Goal: Task Accomplishment & Management: Manage account settings

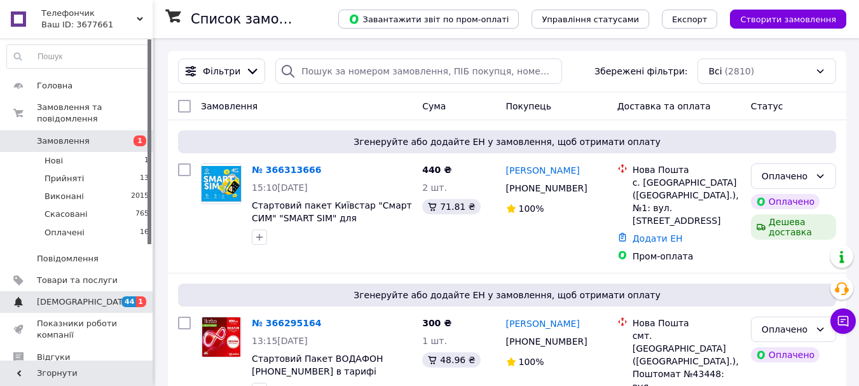
click at [43, 296] on span "[DEMOGRAPHIC_DATA]" at bounding box center [84, 301] width 94 height 11
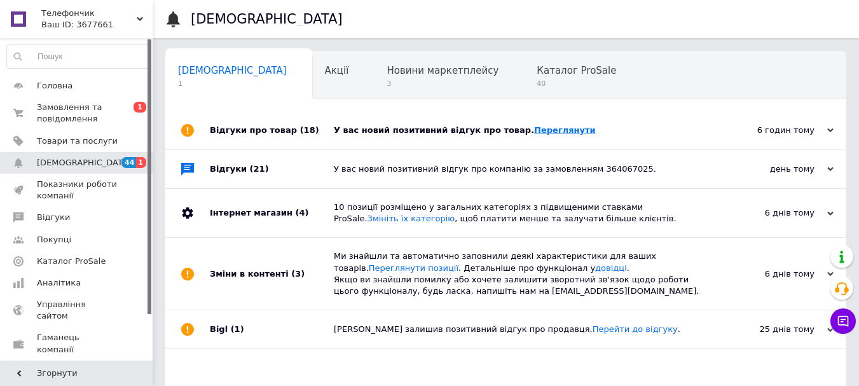
click at [534, 132] on link "Переглянути" at bounding box center [565, 130] width 62 height 10
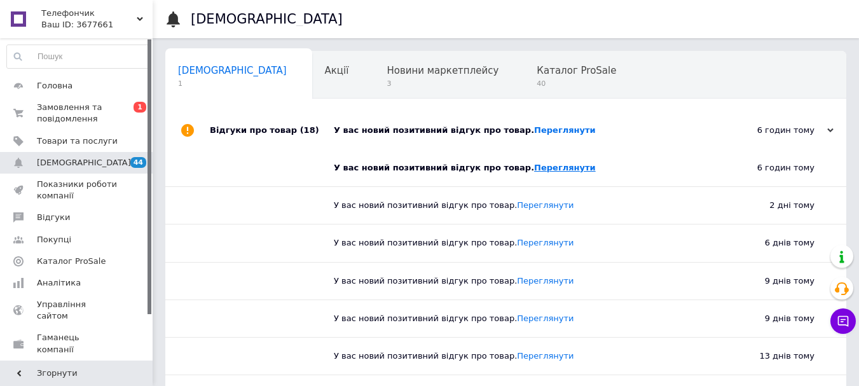
click at [539, 170] on link "Переглянути" at bounding box center [565, 168] width 62 height 10
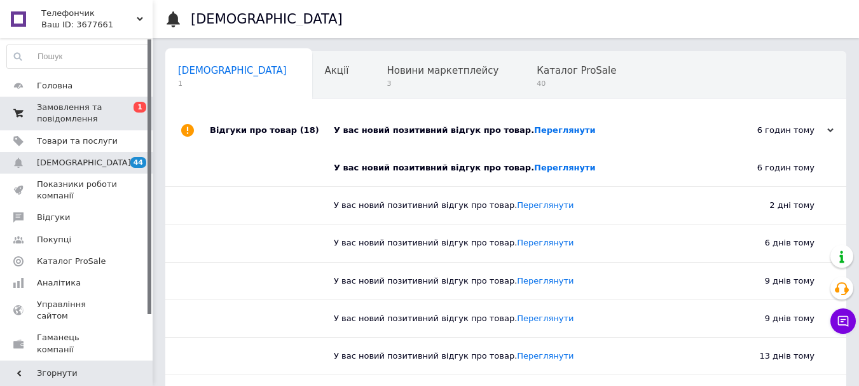
click at [69, 116] on span "Замовлення та повідомлення" at bounding box center [77, 113] width 81 height 23
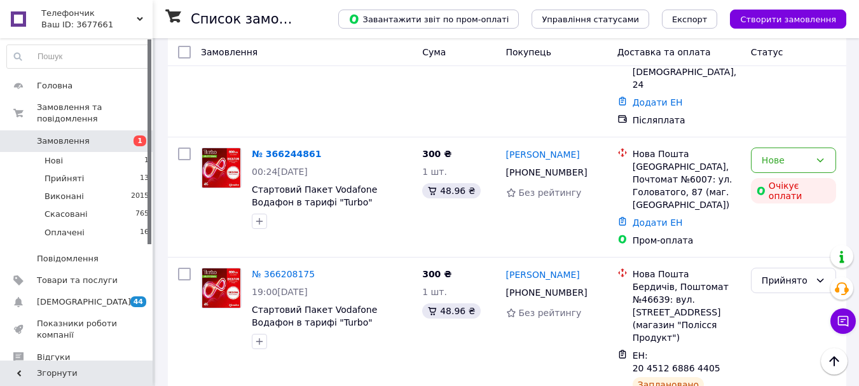
scroll to position [508, 0]
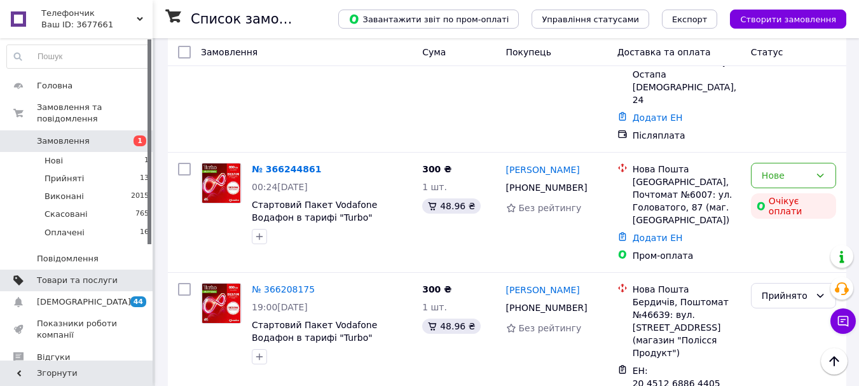
click at [69, 275] on span "Товари та послуги" at bounding box center [77, 280] width 81 height 11
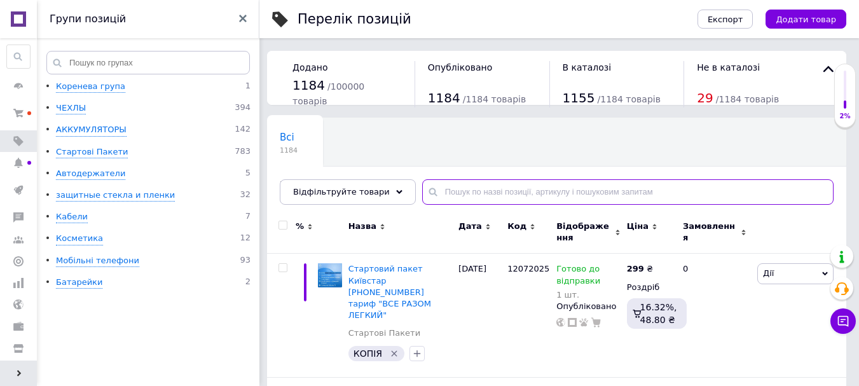
click at [444, 194] on input "text" at bounding box center [627, 191] width 411 height 25
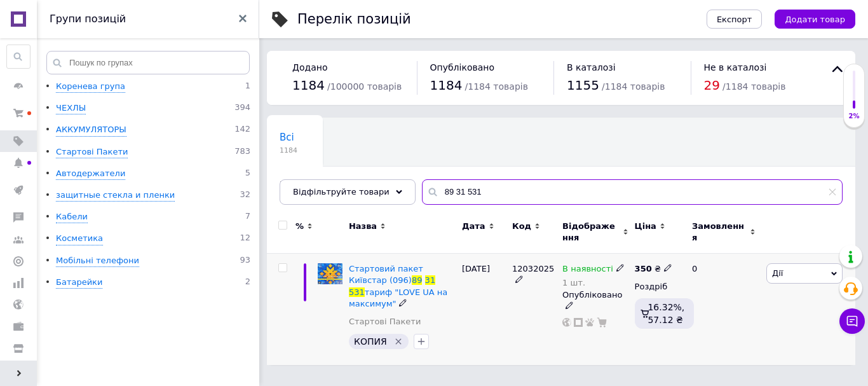
type input "89 31 531"
click at [833, 273] on icon at bounding box center [834, 274] width 6 height 4
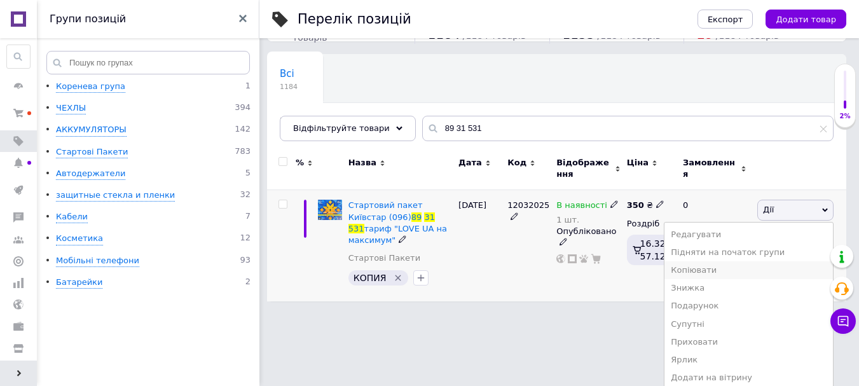
scroll to position [104, 0]
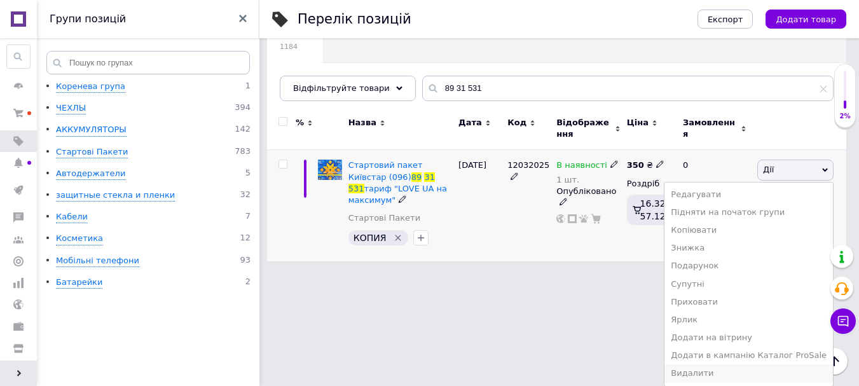
click at [723, 372] on li "Видалити" at bounding box center [748, 373] width 168 height 18
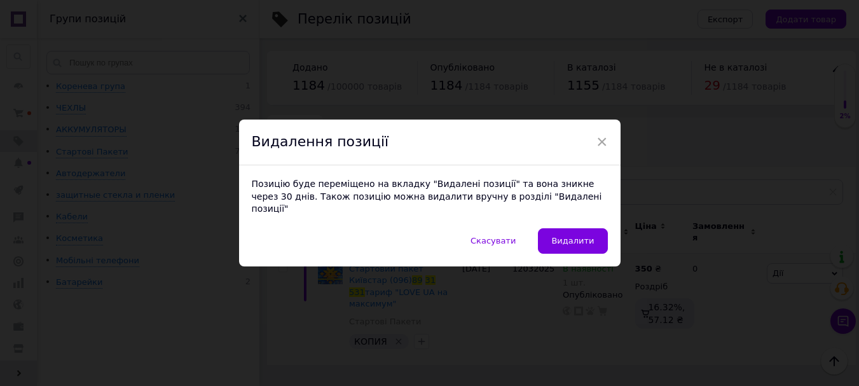
scroll to position [0, 0]
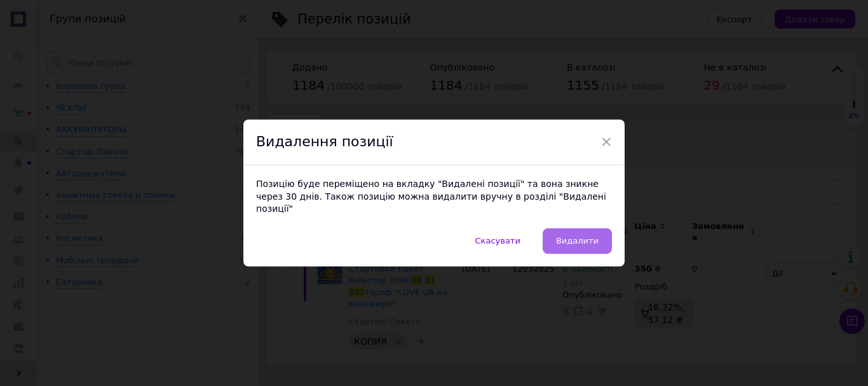
click at [604, 228] on button "Видалити" at bounding box center [577, 240] width 69 height 25
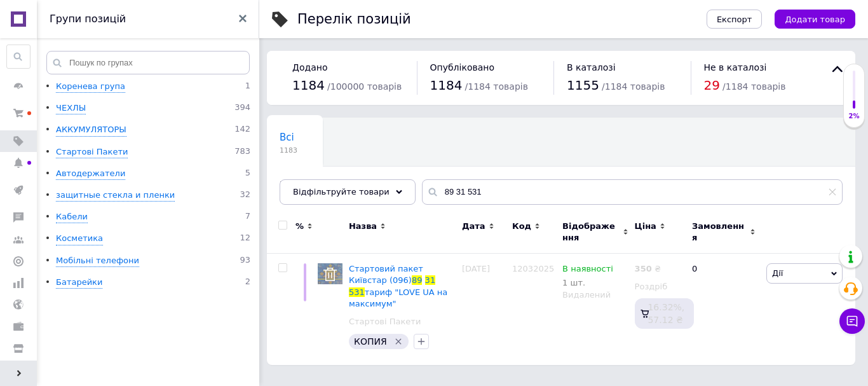
click at [604, 227] on span "Відображення" at bounding box center [590, 232] width 57 height 23
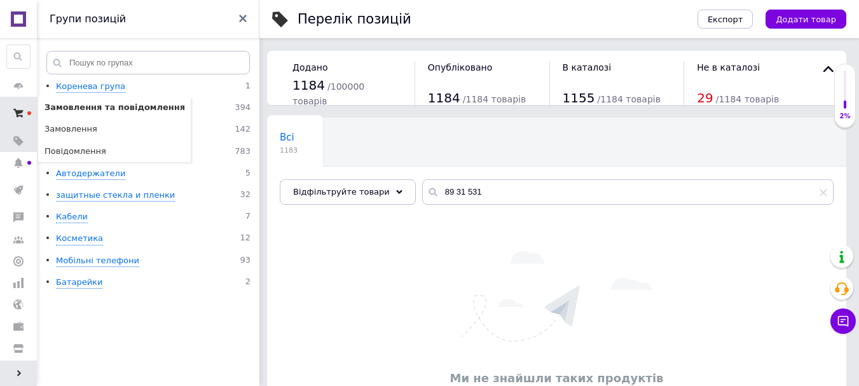
click at [25, 112] on span at bounding box center [18, 113] width 37 height 23
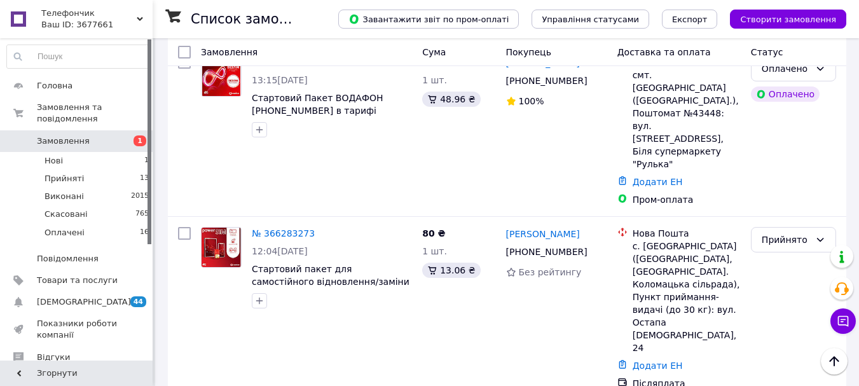
scroll to position [256, 0]
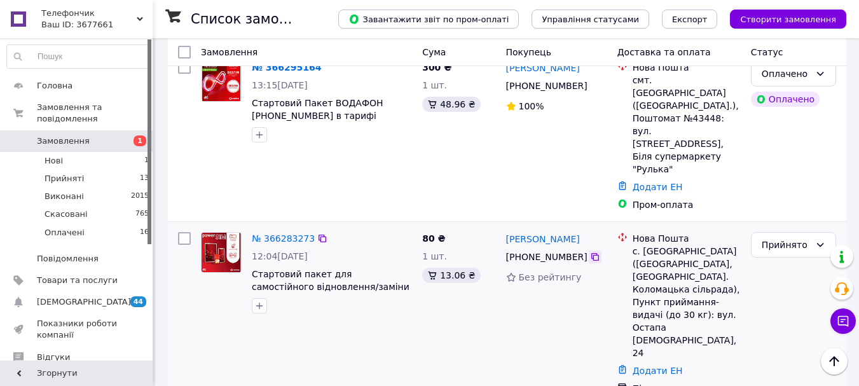
click at [590, 252] on icon at bounding box center [595, 257] width 10 height 10
click at [662, 365] on link "Додати ЕН" at bounding box center [657, 370] width 50 height 10
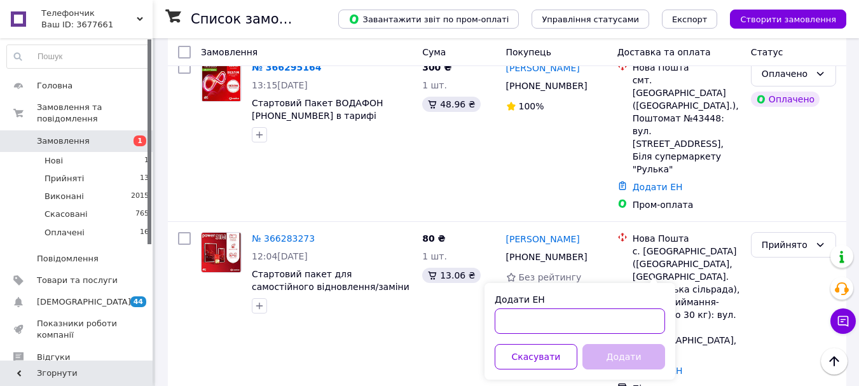
click at [554, 320] on input "Додати ЕН" at bounding box center [579, 320] width 170 height 25
paste input "20451269171767"
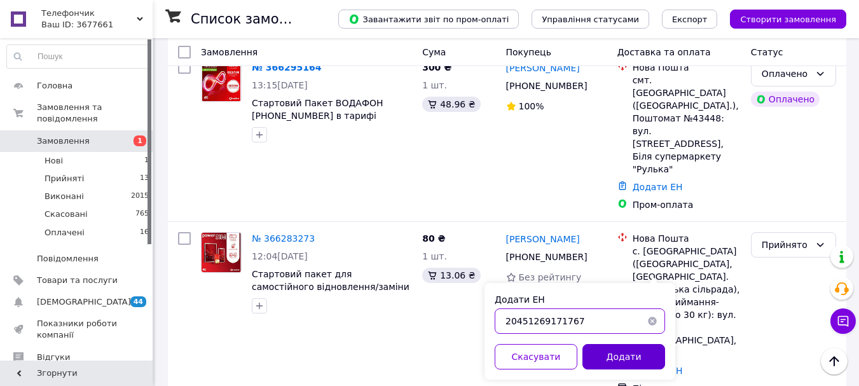
type input "20451269171767"
click at [636, 360] on button "Додати" at bounding box center [623, 356] width 83 height 25
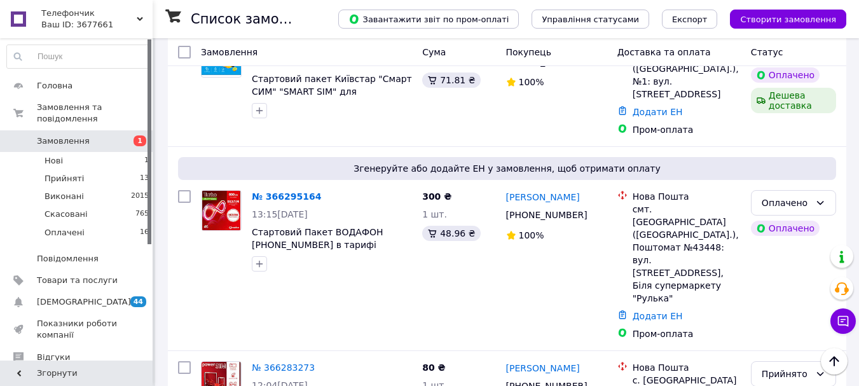
scroll to position [121, 0]
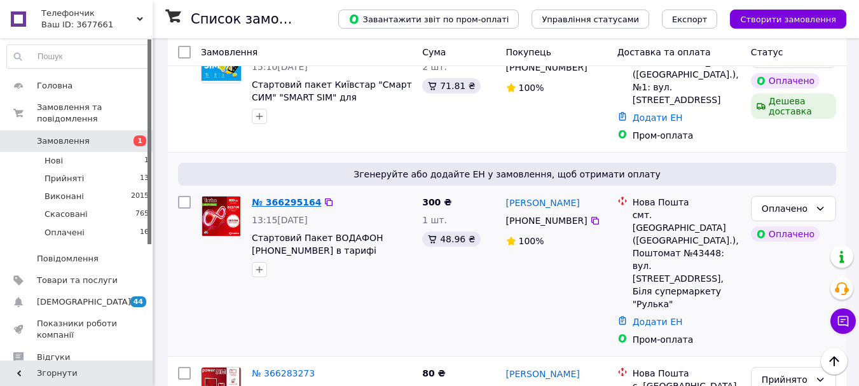
click at [293, 197] on link "№ 366295164" at bounding box center [286, 202] width 69 height 10
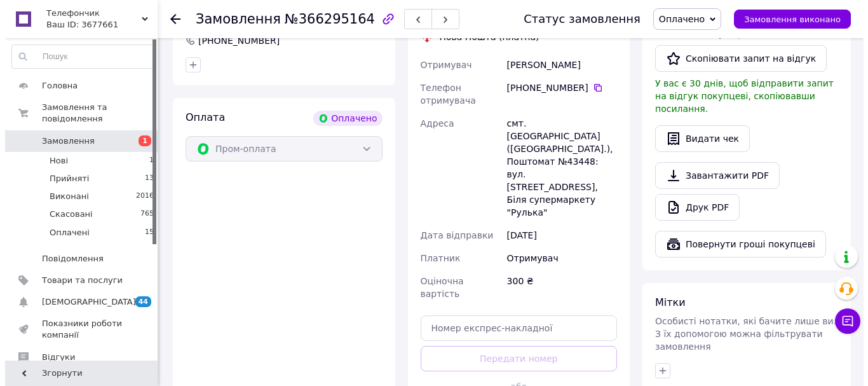
scroll to position [752, 0]
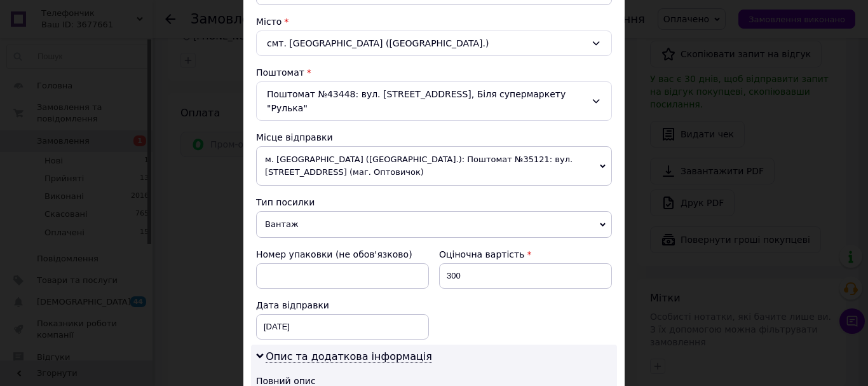
scroll to position [667, 0]
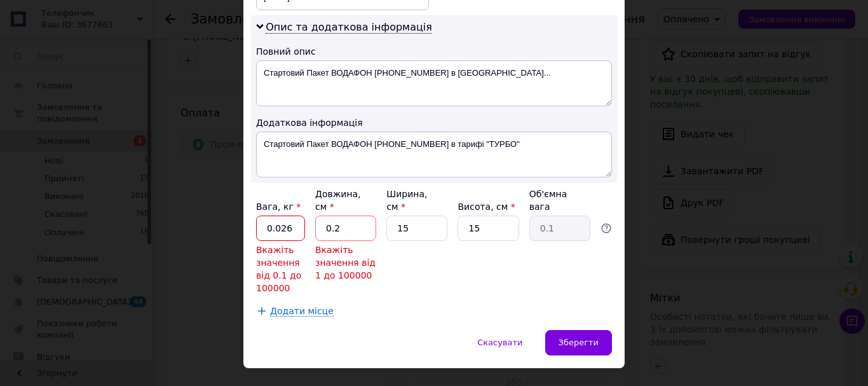
drag, startPoint x: 288, startPoint y: 198, endPoint x: 273, endPoint y: 199, distance: 15.3
click at [273, 215] on input "0.026" at bounding box center [280, 227] width 49 height 25
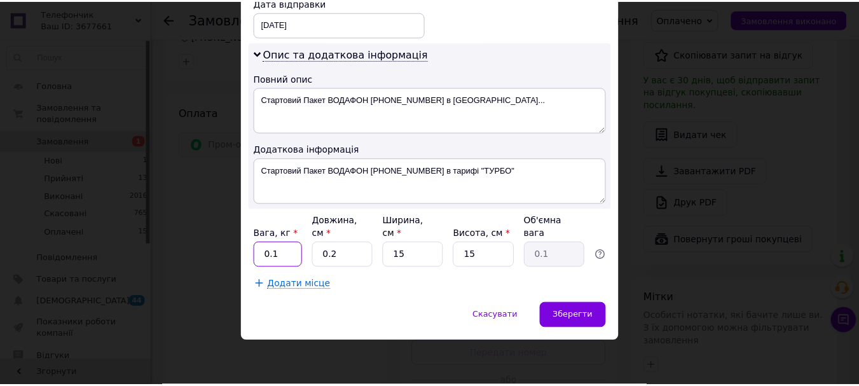
scroll to position [613, 0]
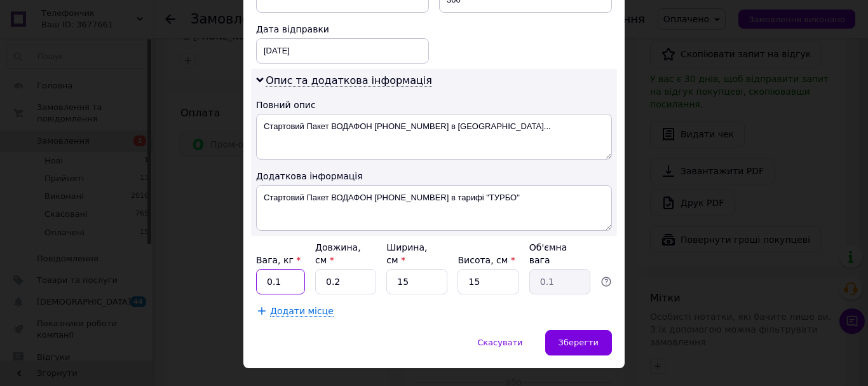
type input "0.1"
drag, startPoint x: 338, startPoint y: 256, endPoint x: 312, endPoint y: 256, distance: 26.1
click at [312, 256] on div "Вага, кг * 0.1 Довжина, см * 0.2 Ширина, см * 15 Висота, см * 15 Об'ємна вага 0…" at bounding box center [434, 267] width 356 height 53
type input "2"
type input "0.11"
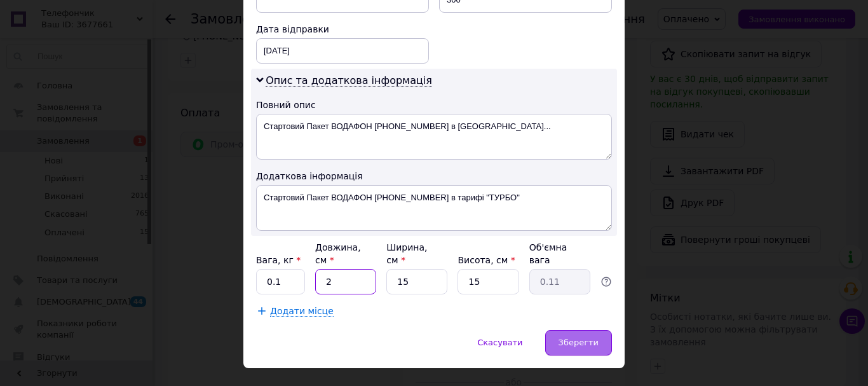
type input "2"
click at [575, 337] on span "Зберегти" at bounding box center [579, 342] width 40 height 10
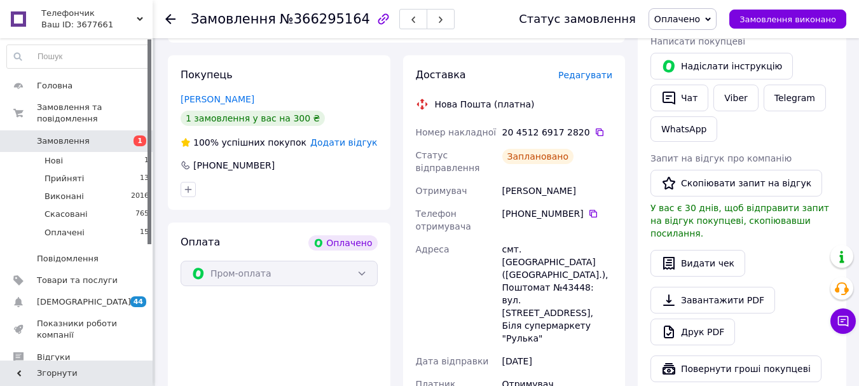
scroll to position [620, 0]
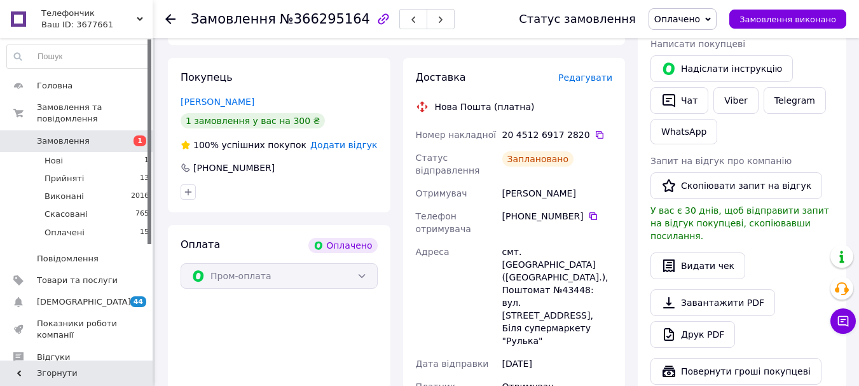
click at [69, 135] on span "Замовлення" at bounding box center [63, 140] width 53 height 11
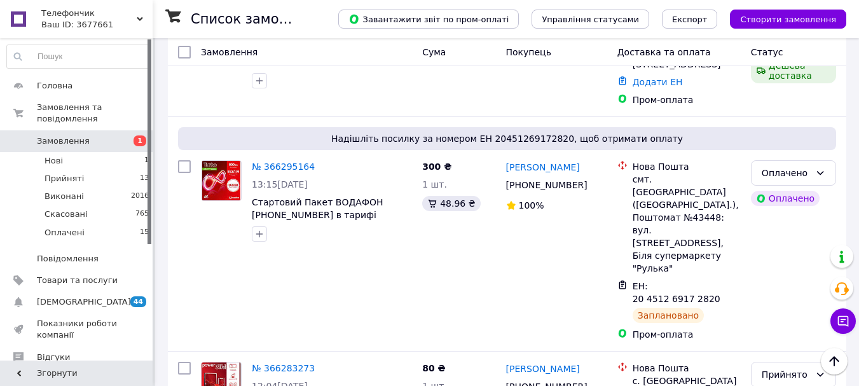
scroll to position [135, 0]
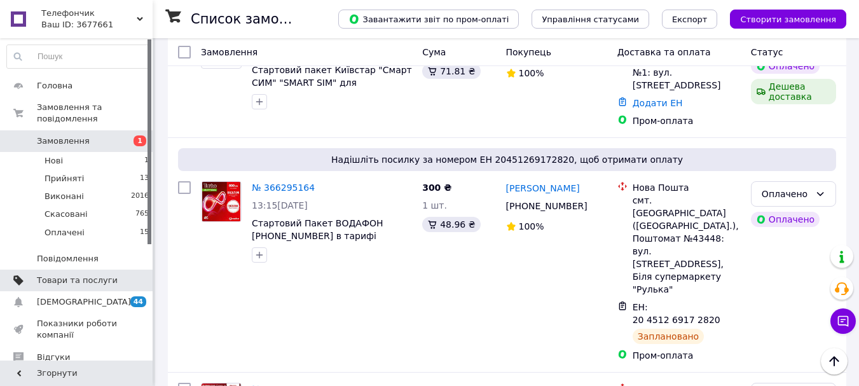
click at [90, 275] on span "Товари та послуги" at bounding box center [77, 280] width 81 height 11
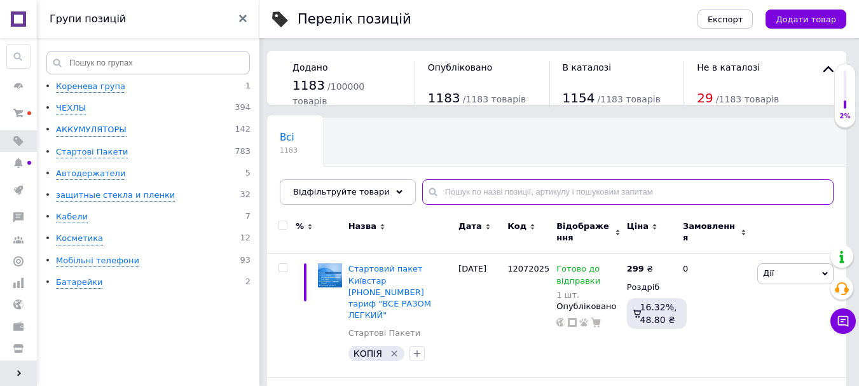
click at [494, 183] on input "text" at bounding box center [627, 191] width 411 height 25
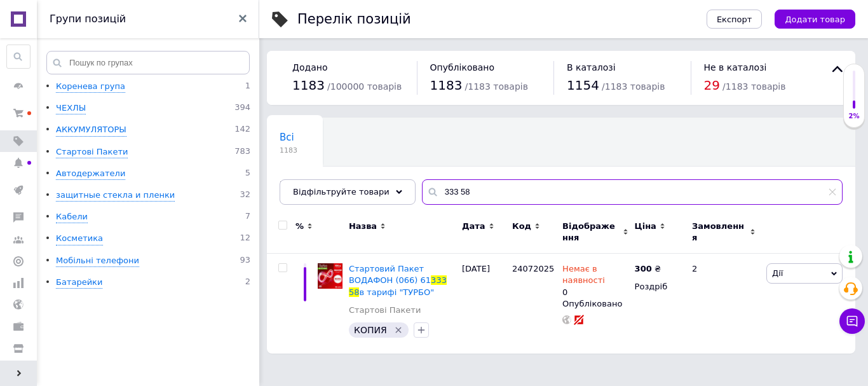
type input "333 58"
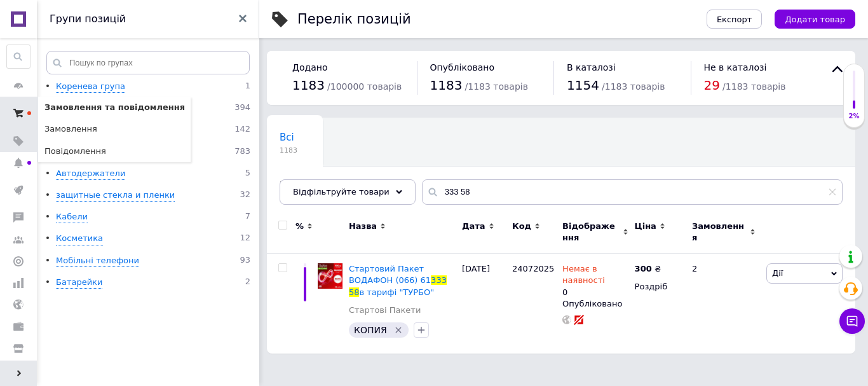
click at [22, 114] on icon at bounding box center [18, 113] width 10 height 10
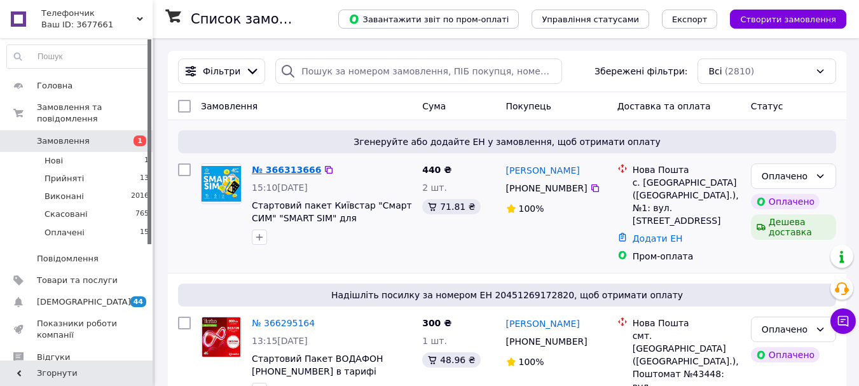
click at [294, 167] on link "№ 366313666" at bounding box center [286, 170] width 69 height 10
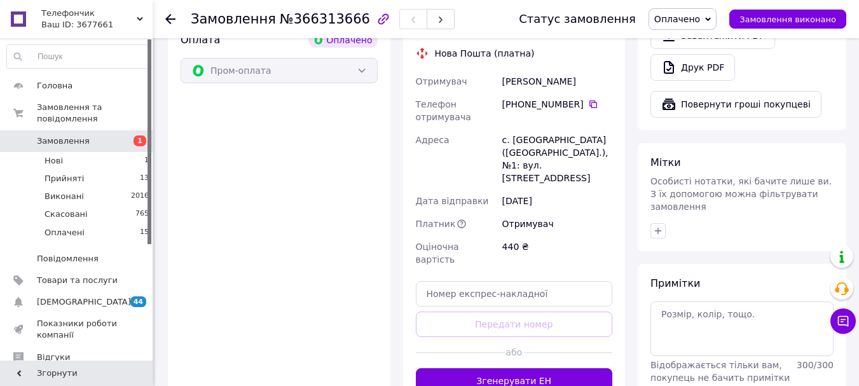
scroll to position [957, 0]
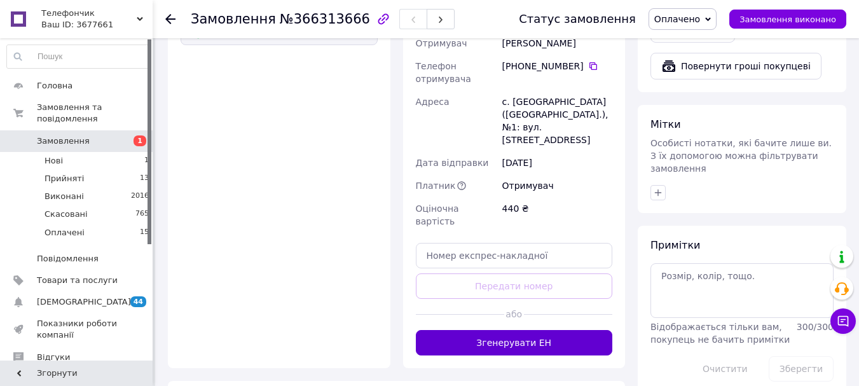
click at [519, 330] on button "Згенерувати ЕН" at bounding box center [514, 342] width 197 height 25
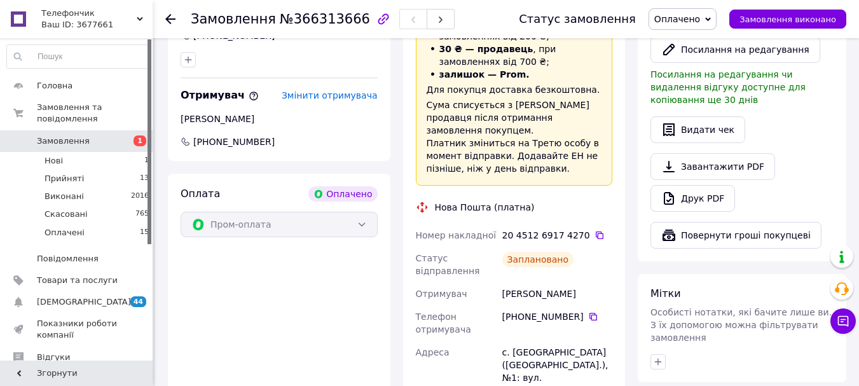
scroll to position [768, 0]
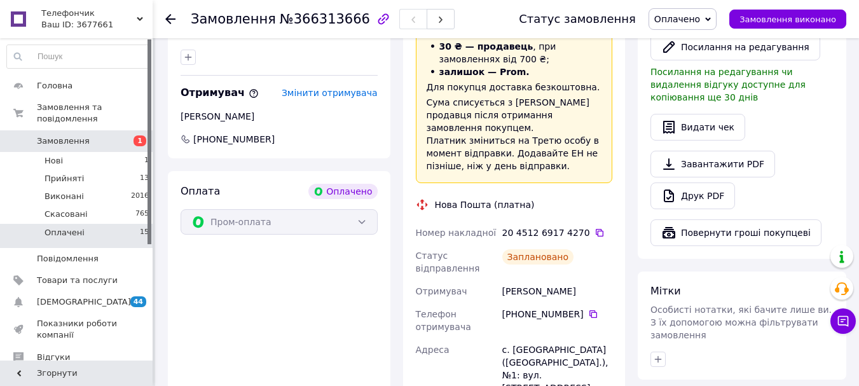
click at [72, 227] on span "Оплачені" at bounding box center [64, 232] width 40 height 11
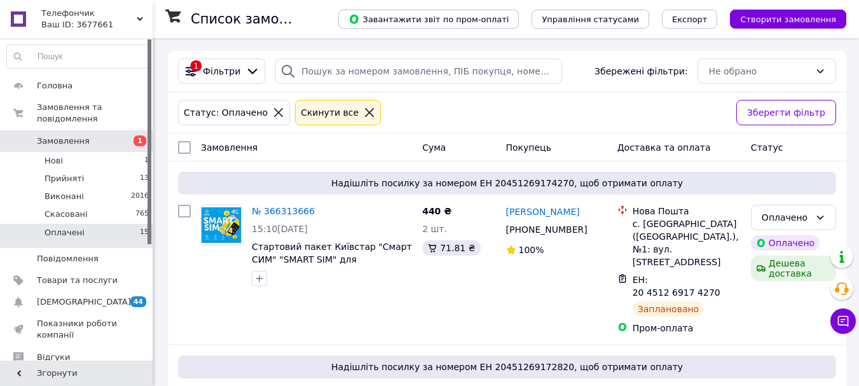
click at [61, 130] on link "Замовлення 1" at bounding box center [78, 141] width 156 height 22
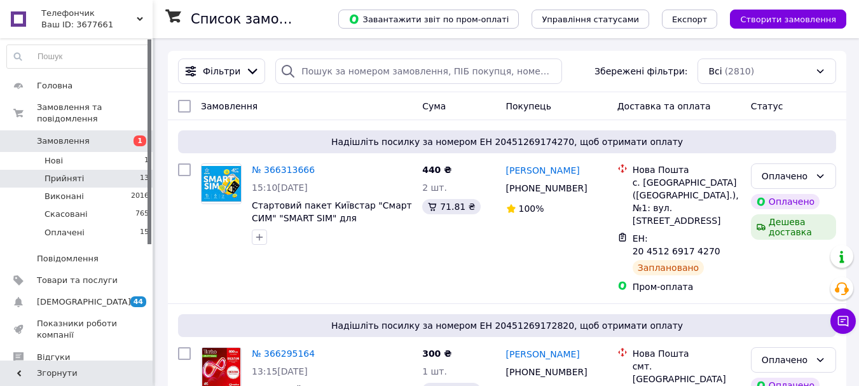
click at [72, 173] on span "Прийняті" at bounding box center [63, 178] width 39 height 11
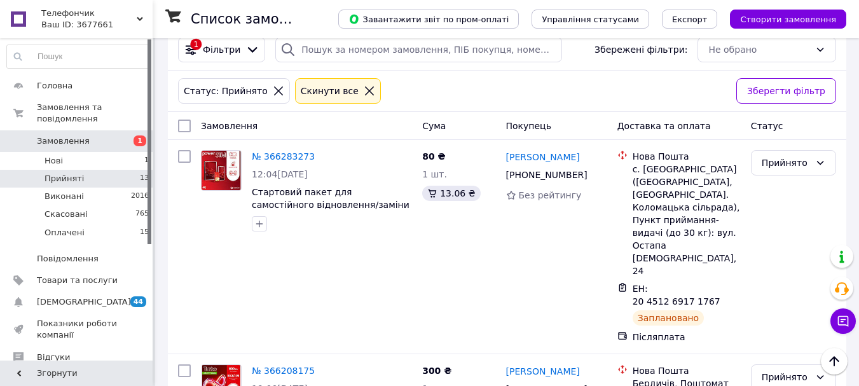
scroll to position [11, 0]
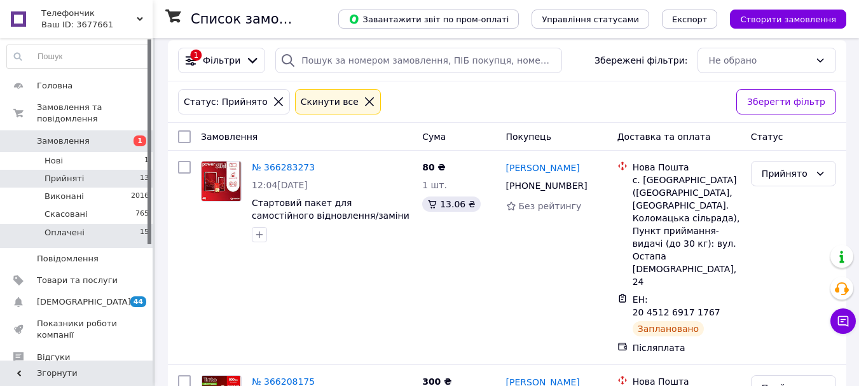
click at [63, 227] on span "Оплачені" at bounding box center [64, 232] width 40 height 11
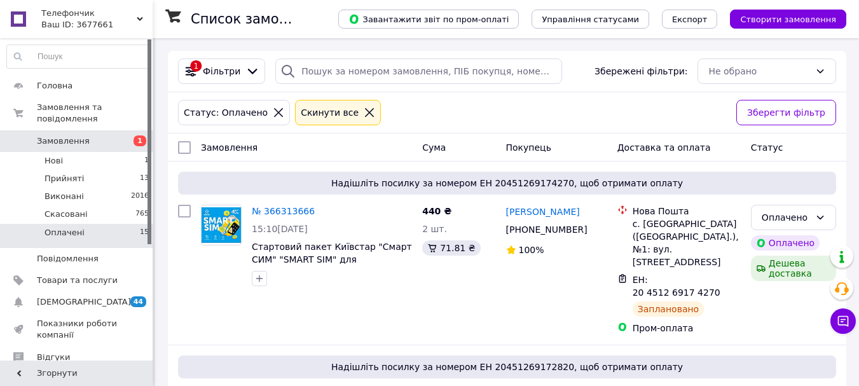
scroll to position [69, 0]
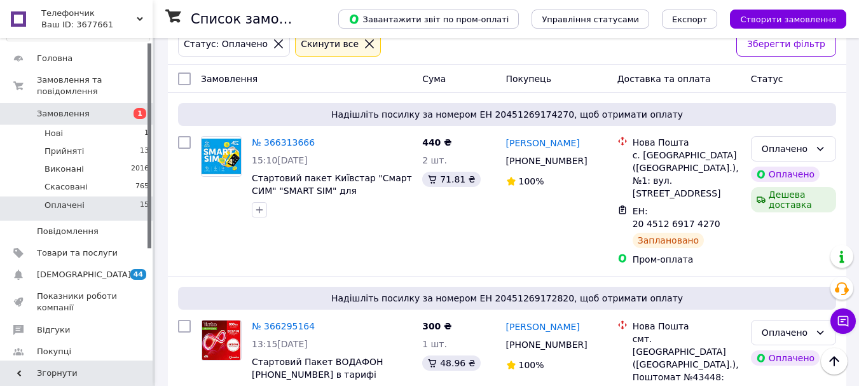
scroll to position [0, 0]
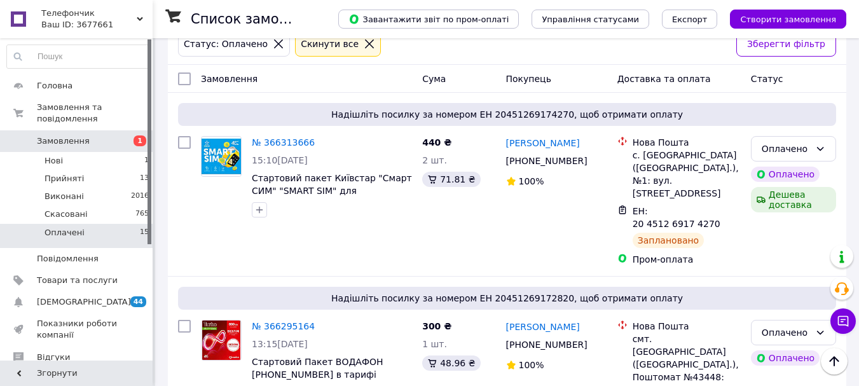
drag, startPoint x: 149, startPoint y: 238, endPoint x: 147, endPoint y: 196, distance: 42.6
click at [147, 196] on div at bounding box center [149, 141] width 4 height 205
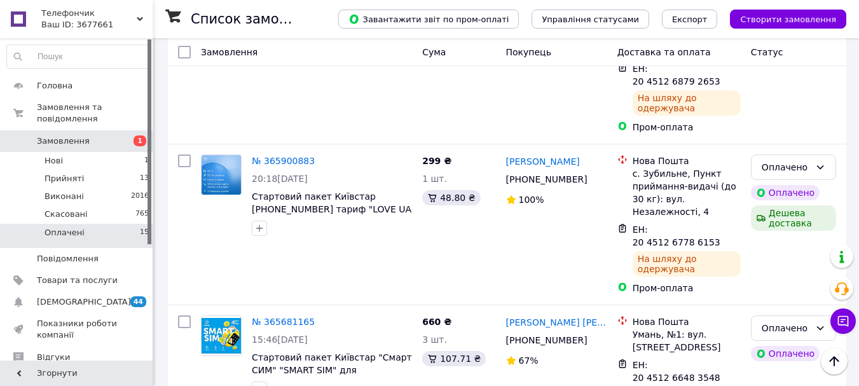
scroll to position [1122, 0]
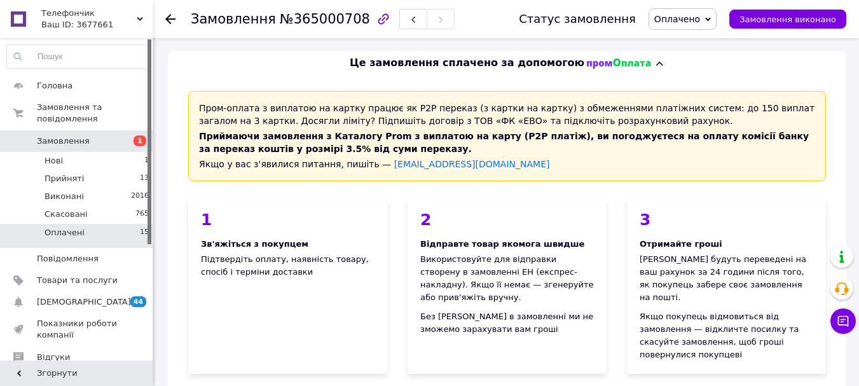
click at [64, 227] on span "Оплачені" at bounding box center [64, 232] width 40 height 11
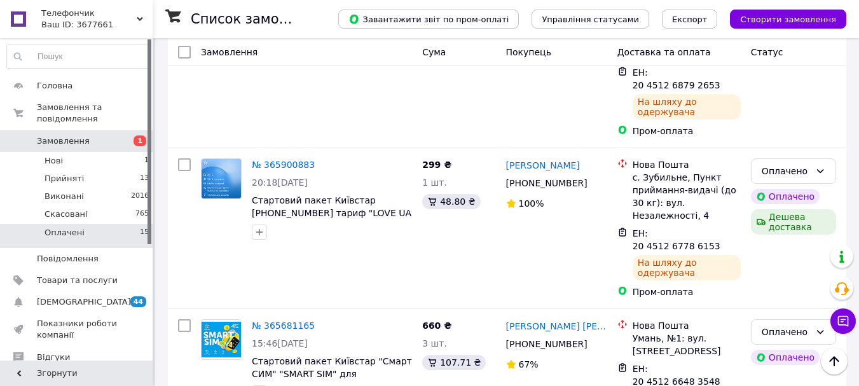
scroll to position [1114, 0]
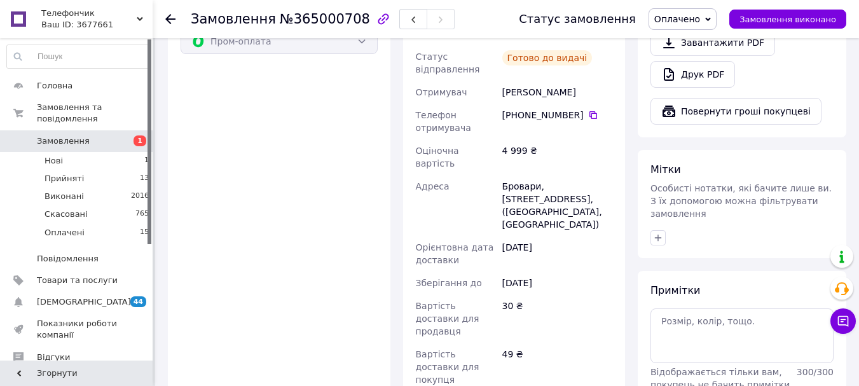
scroll to position [894, 0]
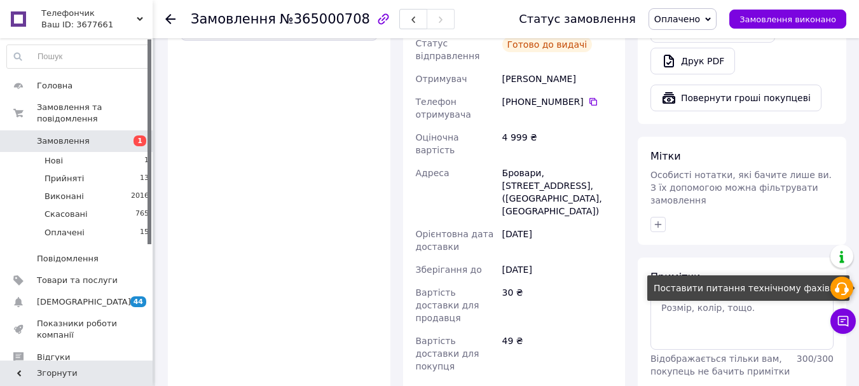
click at [841, 290] on icon at bounding box center [841, 288] width 15 height 15
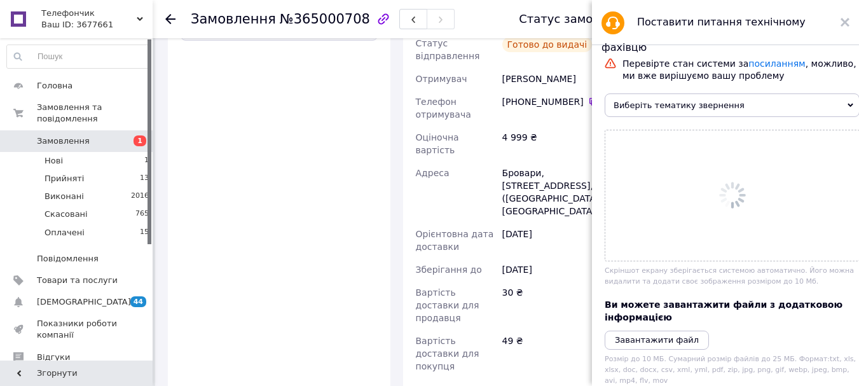
click at [847, 106] on icon at bounding box center [850, 105] width 6 height 6
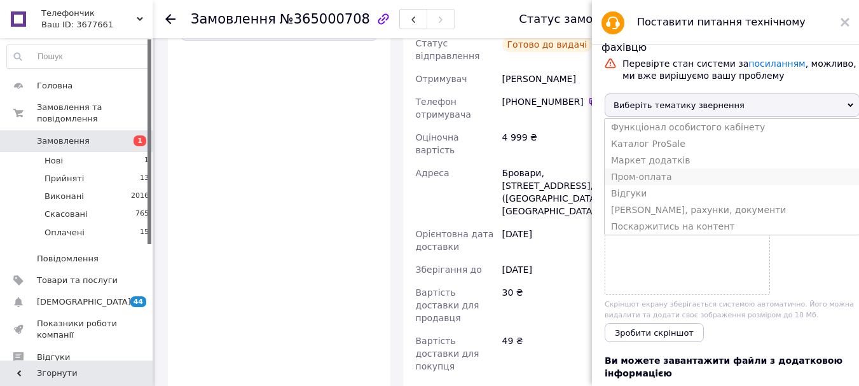
click at [644, 185] on li "Пром-оплата" at bounding box center [731, 176] width 255 height 17
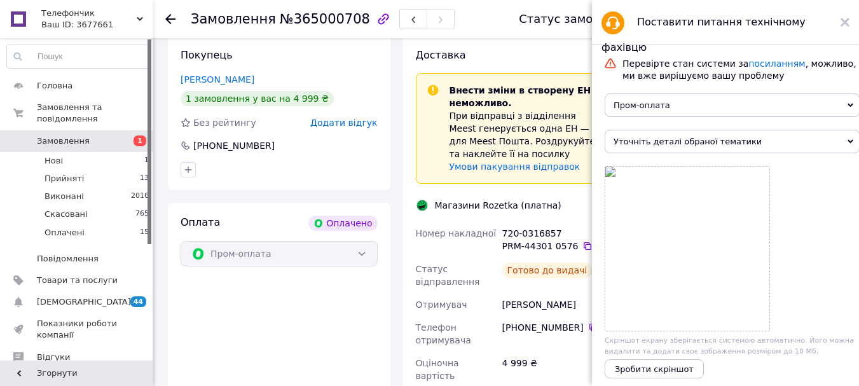
scroll to position [663, 0]
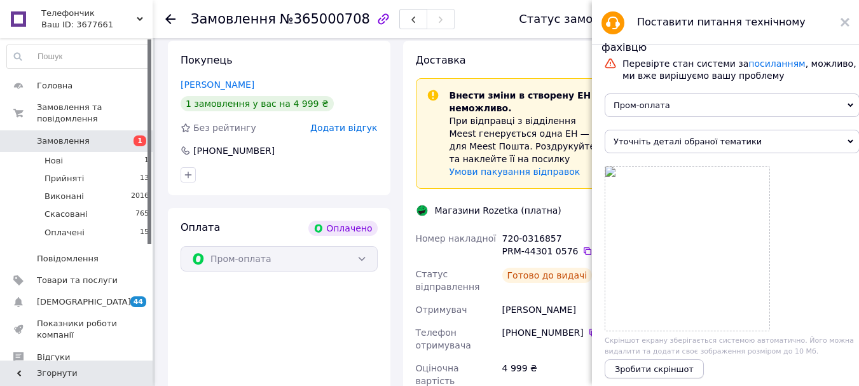
click at [677, 371] on span "Зробити скріншот" at bounding box center [654, 369] width 79 height 10
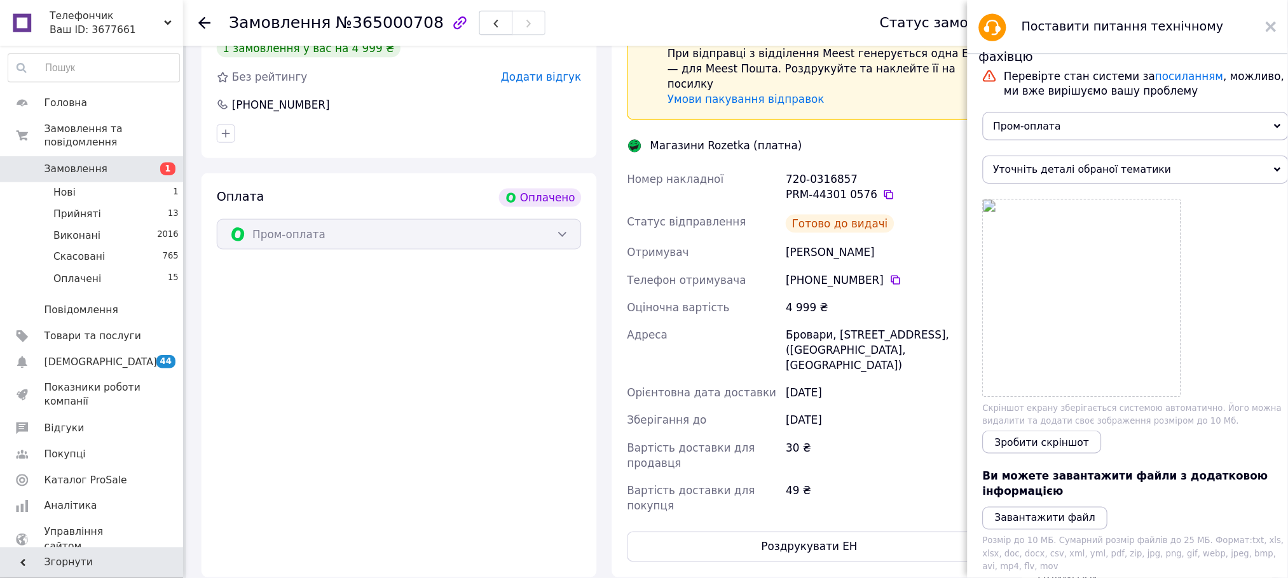
scroll to position [664, 0]
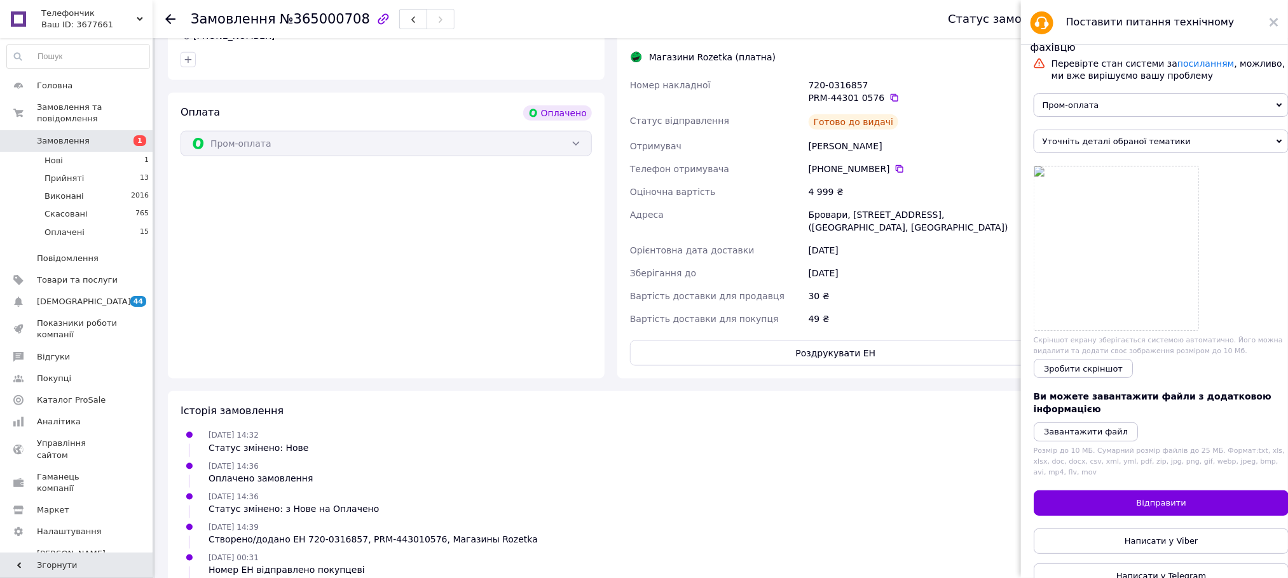
click at [868, 144] on icon at bounding box center [1279, 142] width 6 height 6
click at [868, 172] on li "Виплата за Пром-оплатою" at bounding box center [1160, 163] width 255 height 17
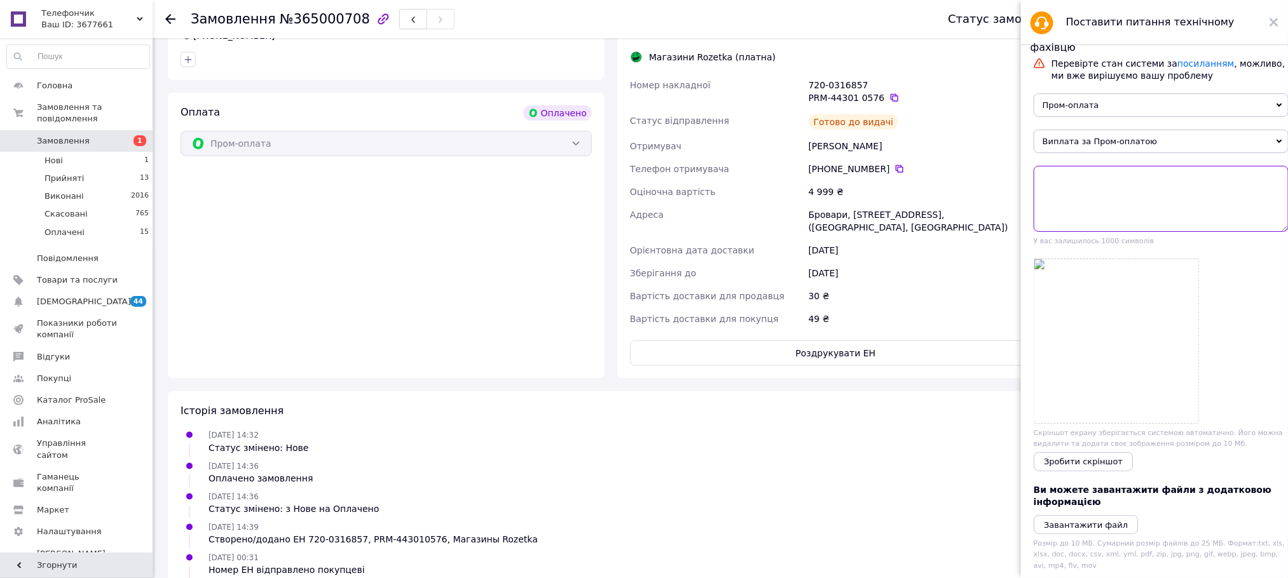
click at [868, 193] on textarea at bounding box center [1160, 199] width 255 height 66
paste textarea "365000708"
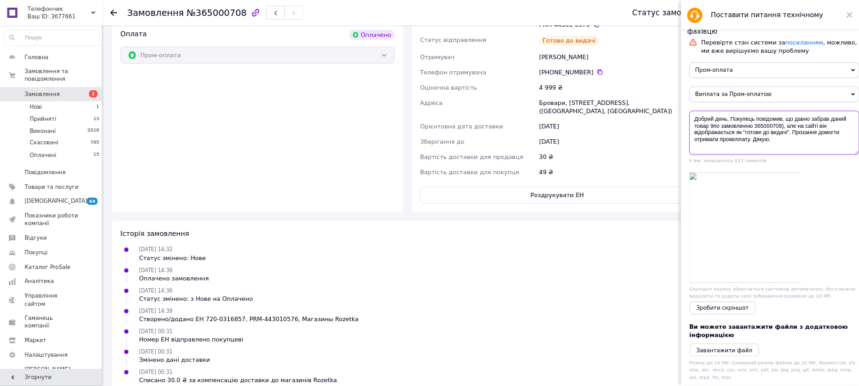
scroll to position [0, 0]
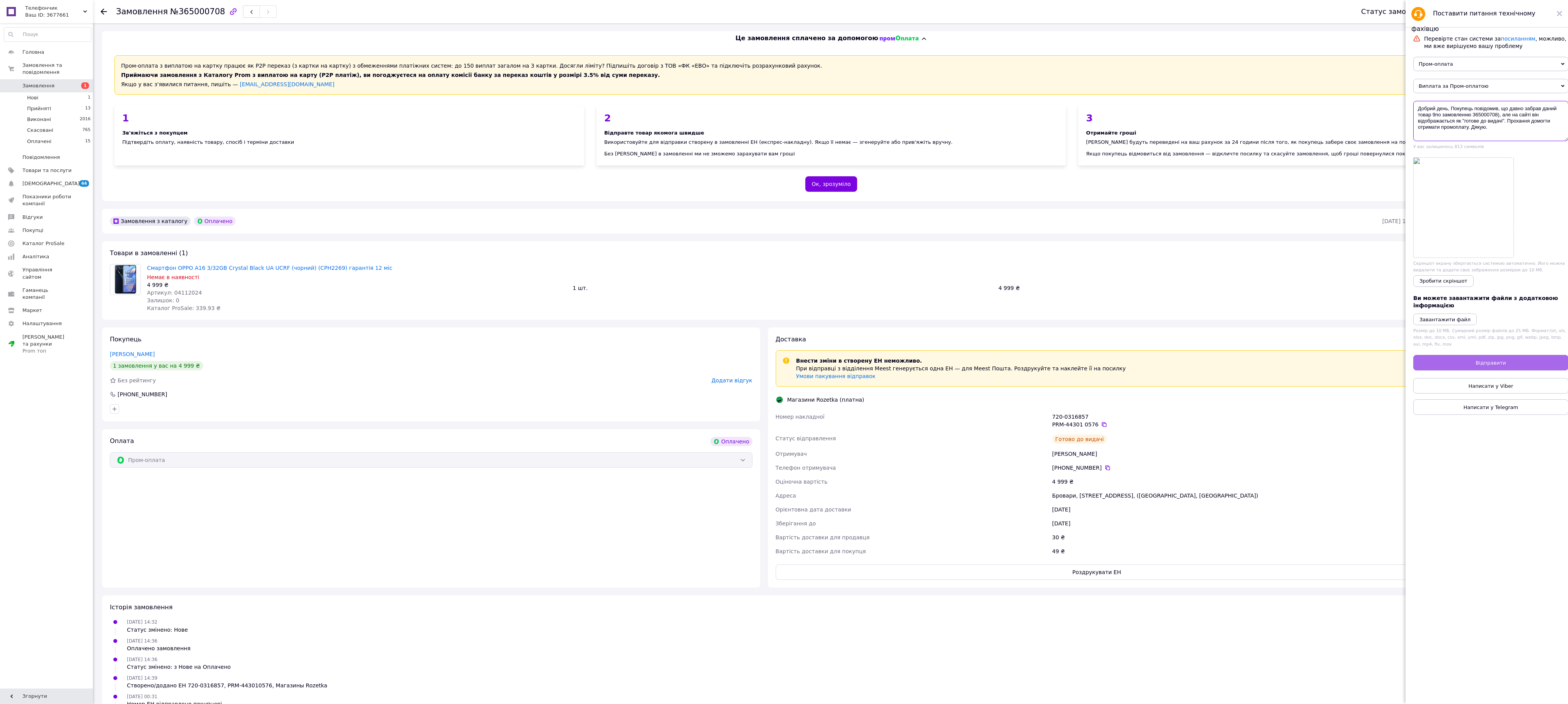
type textarea "Добрий день, Покупець повідомив, що давно забрав даний товар 9по замовленню 365…"
click at [528, 234] on span "Відправити" at bounding box center [1491, 363] width 30 height 6
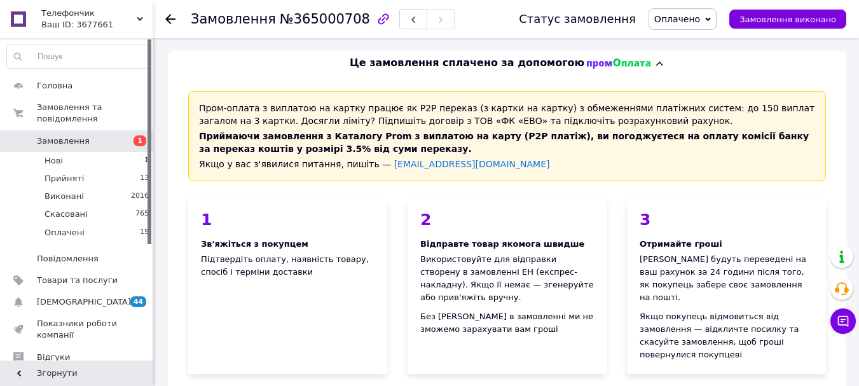
click at [61, 135] on span "Замовлення" at bounding box center [63, 140] width 53 height 11
